Goal: Navigation & Orientation: Find specific page/section

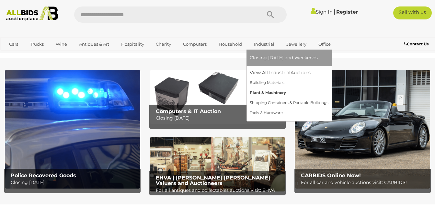
click at [257, 91] on link "Plant & Machinery" at bounding box center [289, 93] width 79 height 10
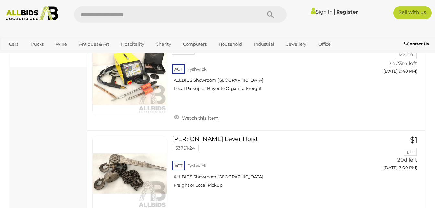
scroll to position [345, 0]
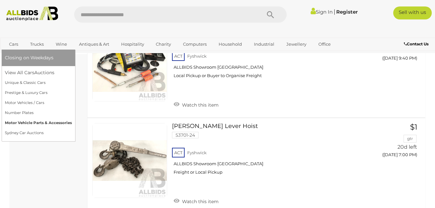
click at [34, 123] on link "Motor Vehicle Parts & Accessories" at bounding box center [38, 123] width 67 height 10
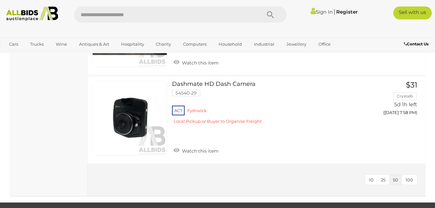
scroll to position [523, 0]
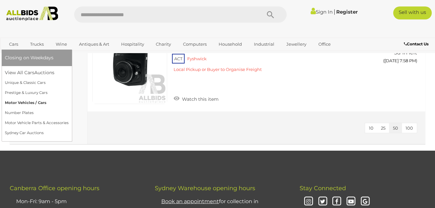
click at [13, 101] on link "Motor Vehicles / Cars" at bounding box center [37, 103] width 64 height 10
